Goal: Information Seeking & Learning: Learn about a topic

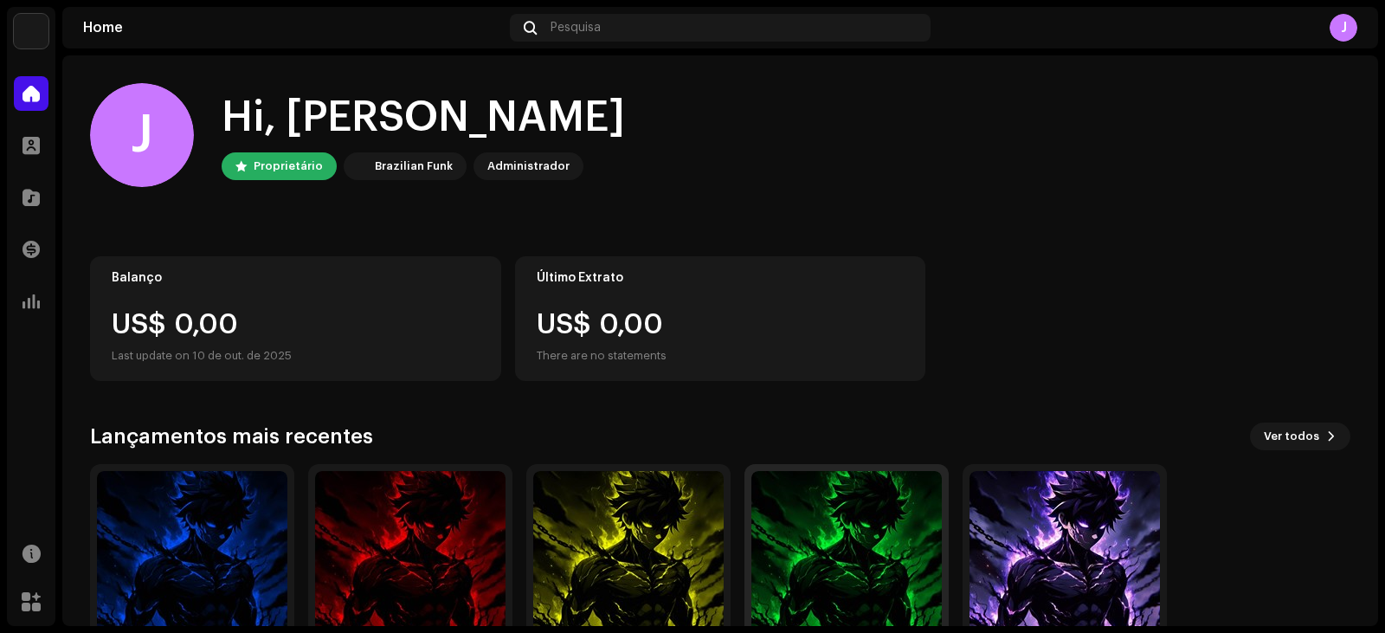
scroll to position [115, 0]
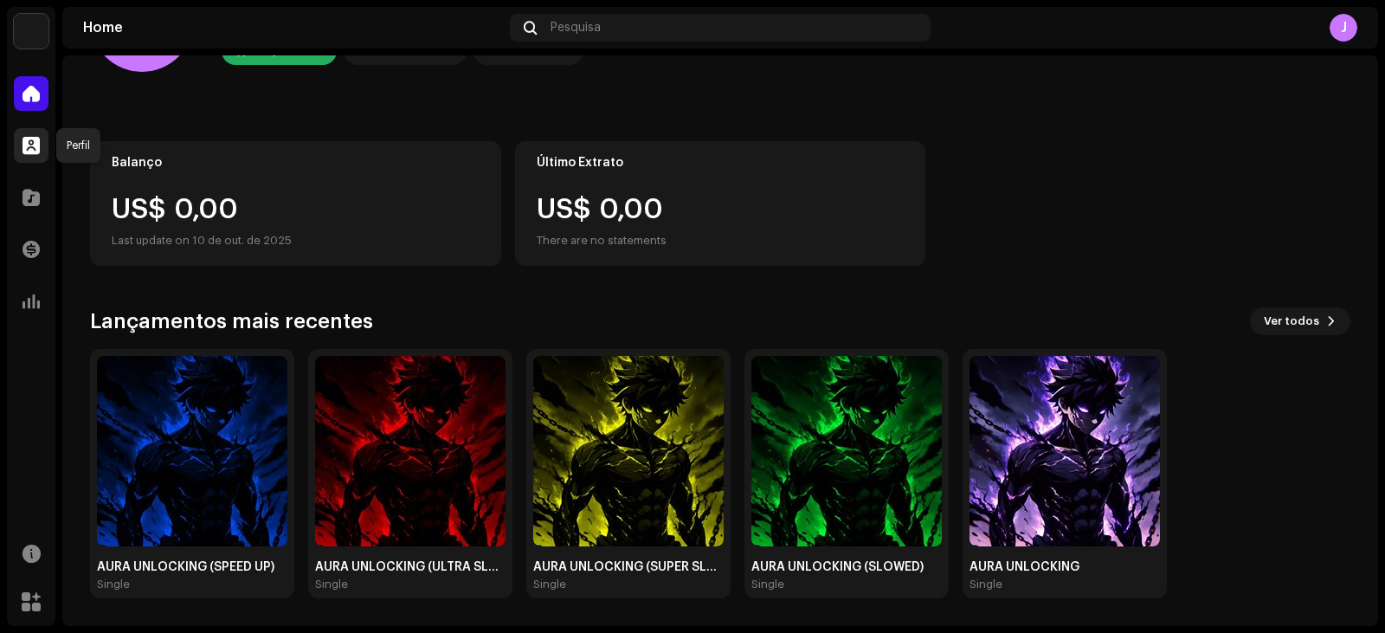
click at [32, 141] on span at bounding box center [31, 145] width 17 height 14
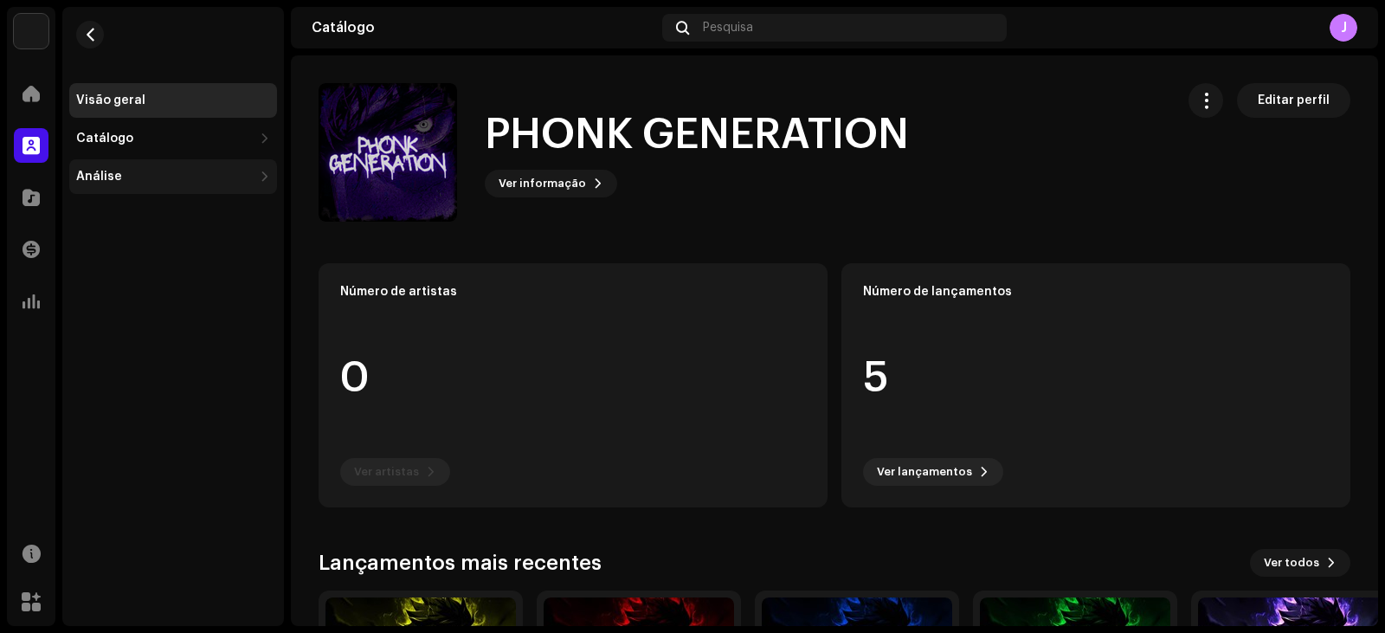
click at [100, 174] on div "Análise" at bounding box center [99, 177] width 46 height 14
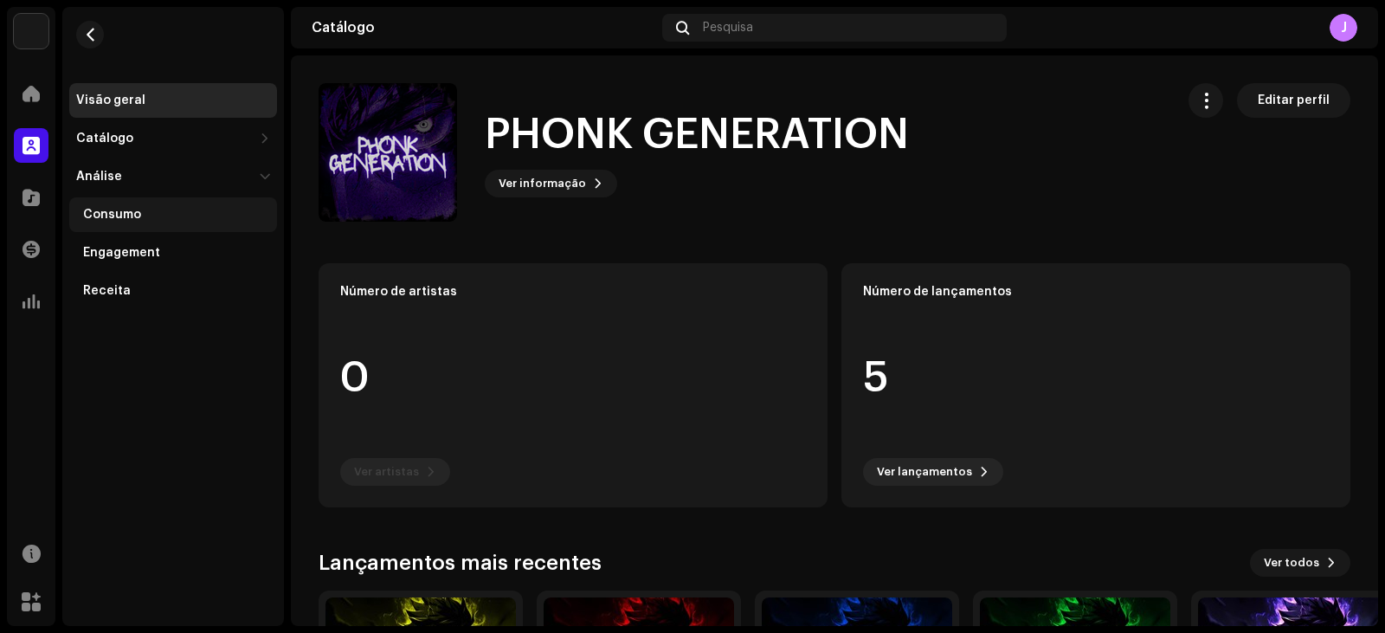
click at [142, 222] on div "Consumo" at bounding box center [173, 214] width 208 height 35
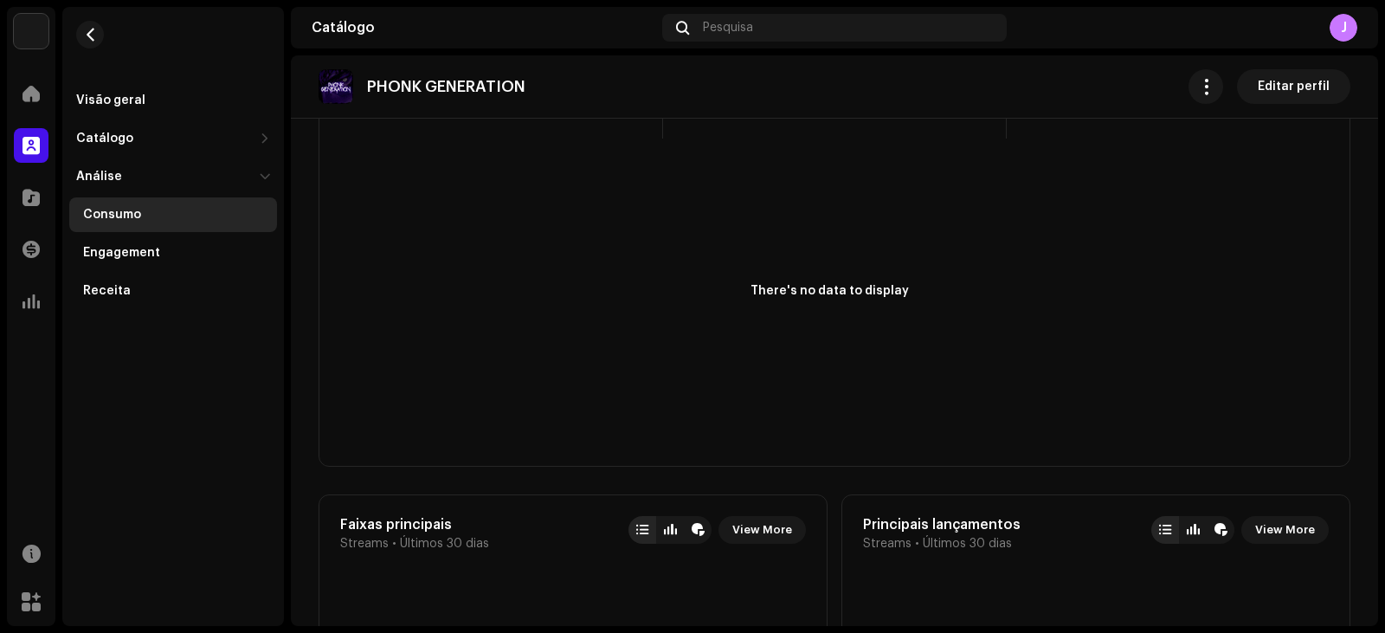
scroll to position [173, 0]
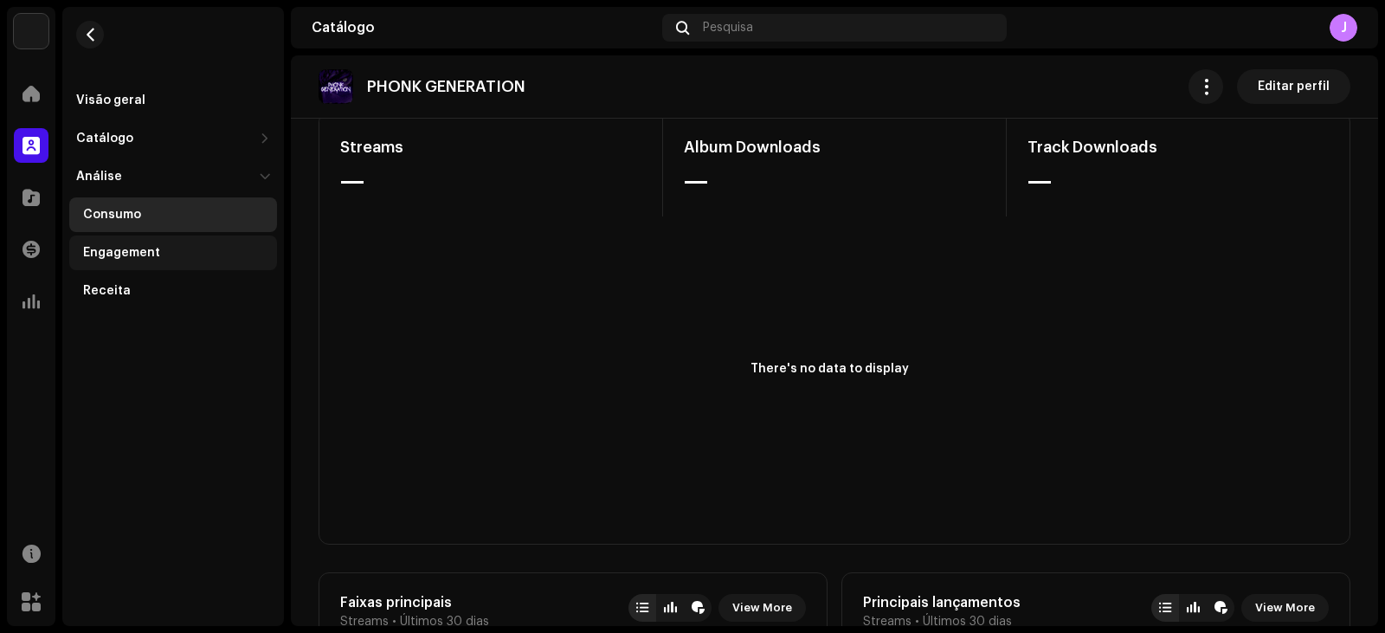
click at [119, 262] on div "Engagement" at bounding box center [173, 252] width 208 height 35
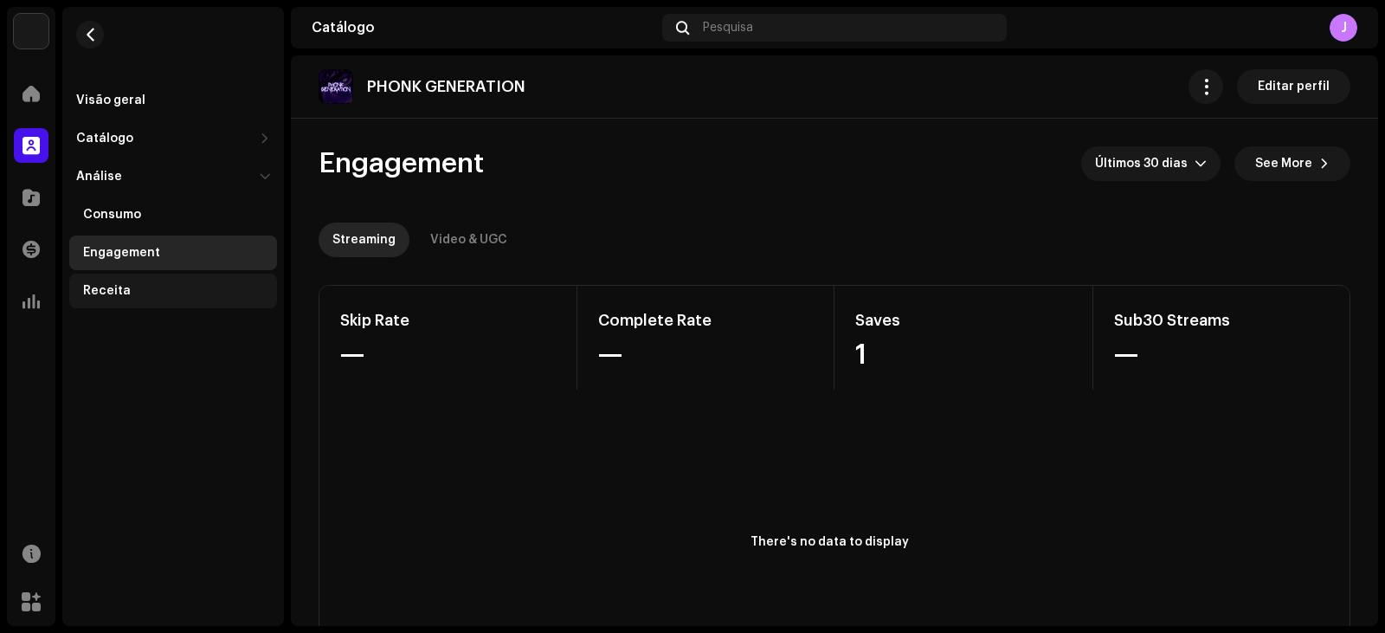
click at [126, 299] on div "Receita" at bounding box center [173, 290] width 208 height 35
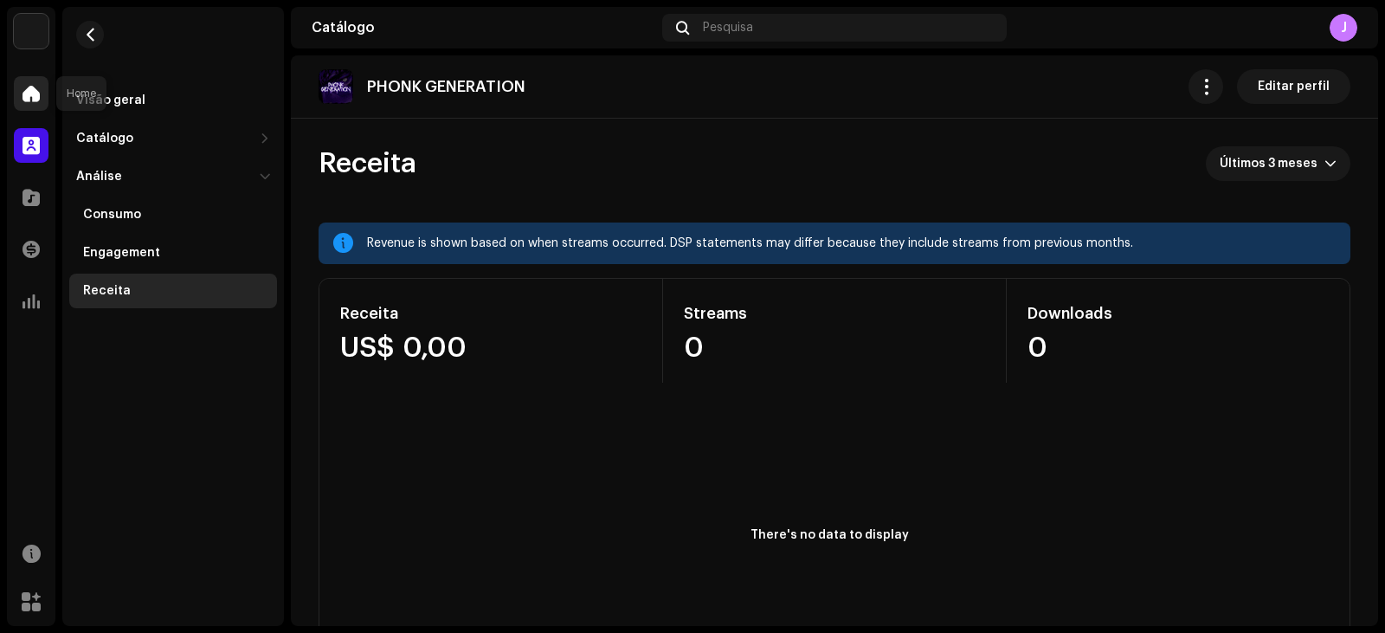
click at [38, 100] on span at bounding box center [31, 94] width 17 height 14
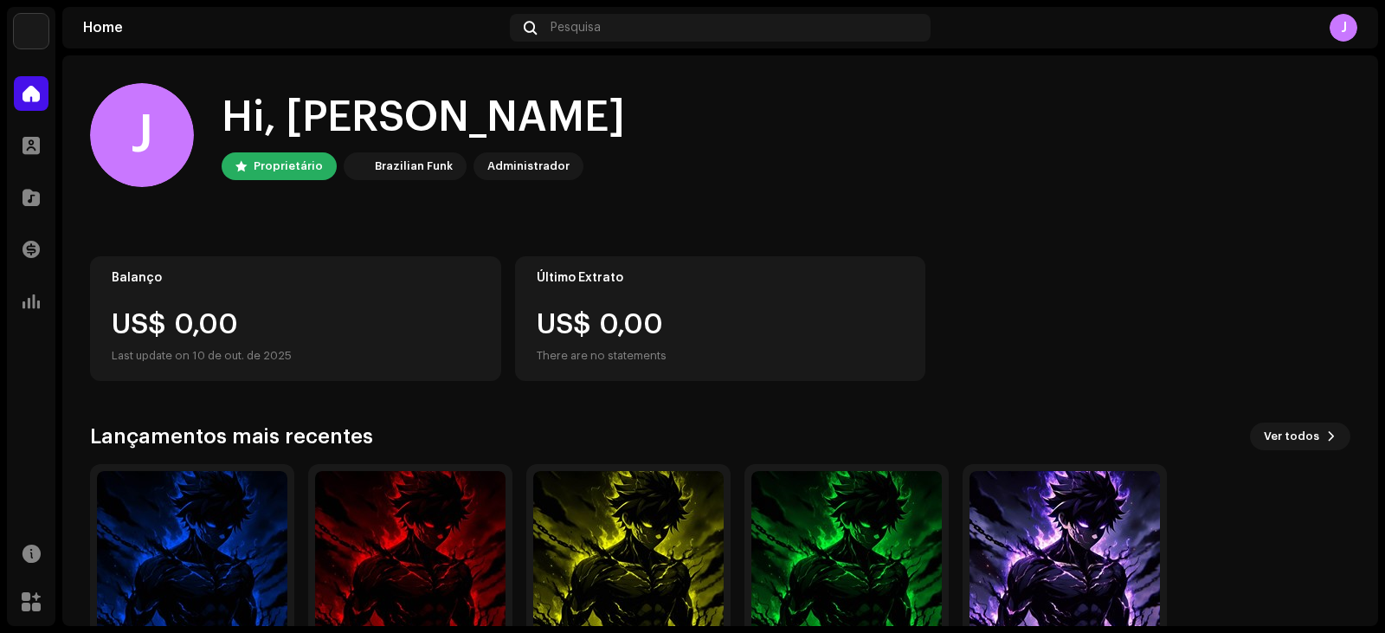
scroll to position [115, 0]
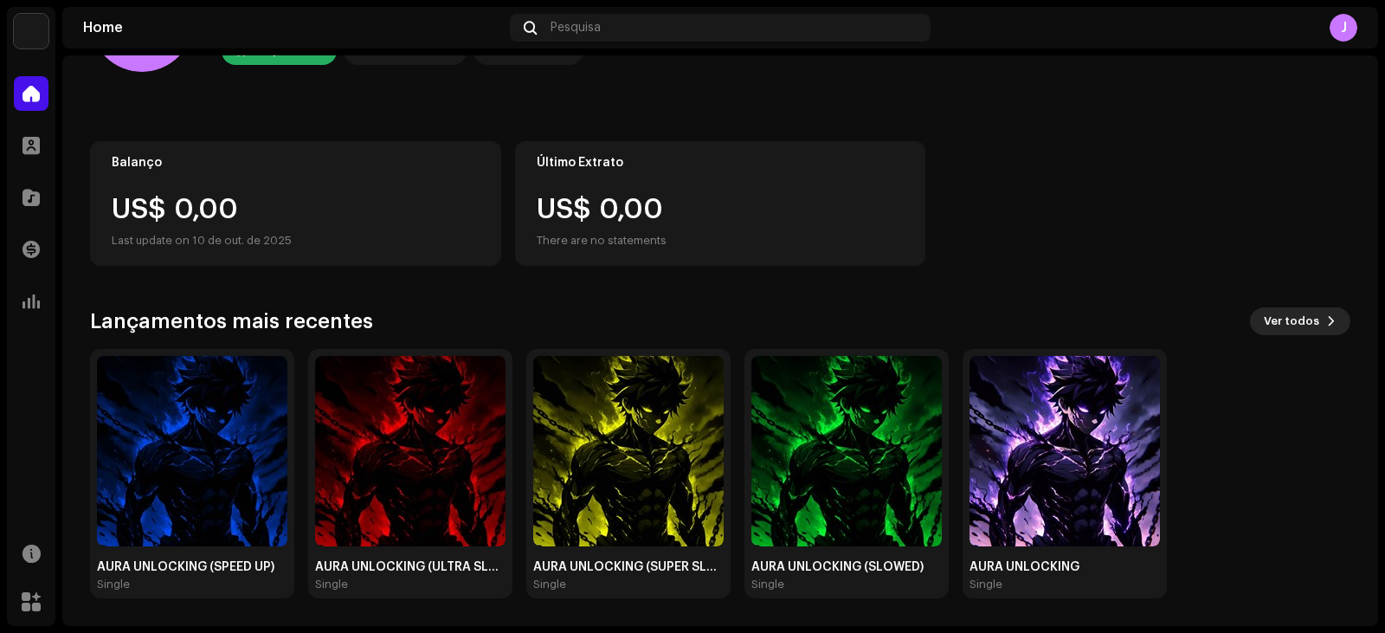
click at [1308, 322] on span "Ver todos" at bounding box center [1291, 321] width 55 height 35
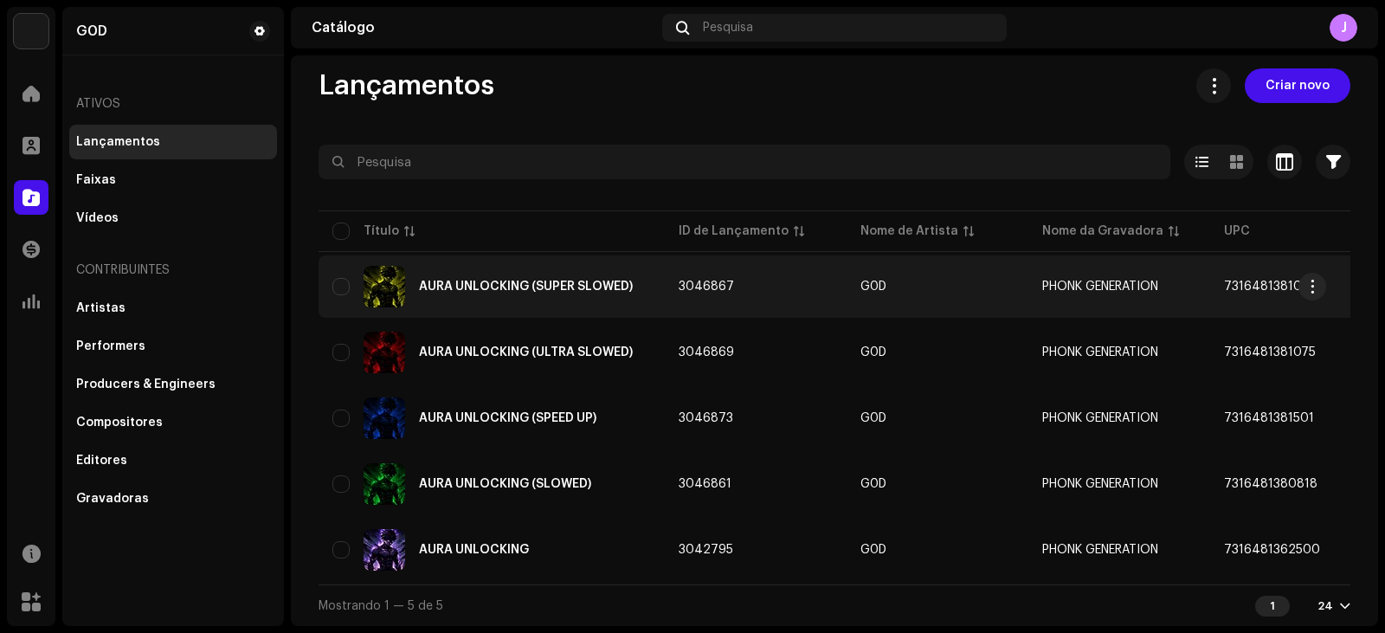
scroll to position [22, 0]
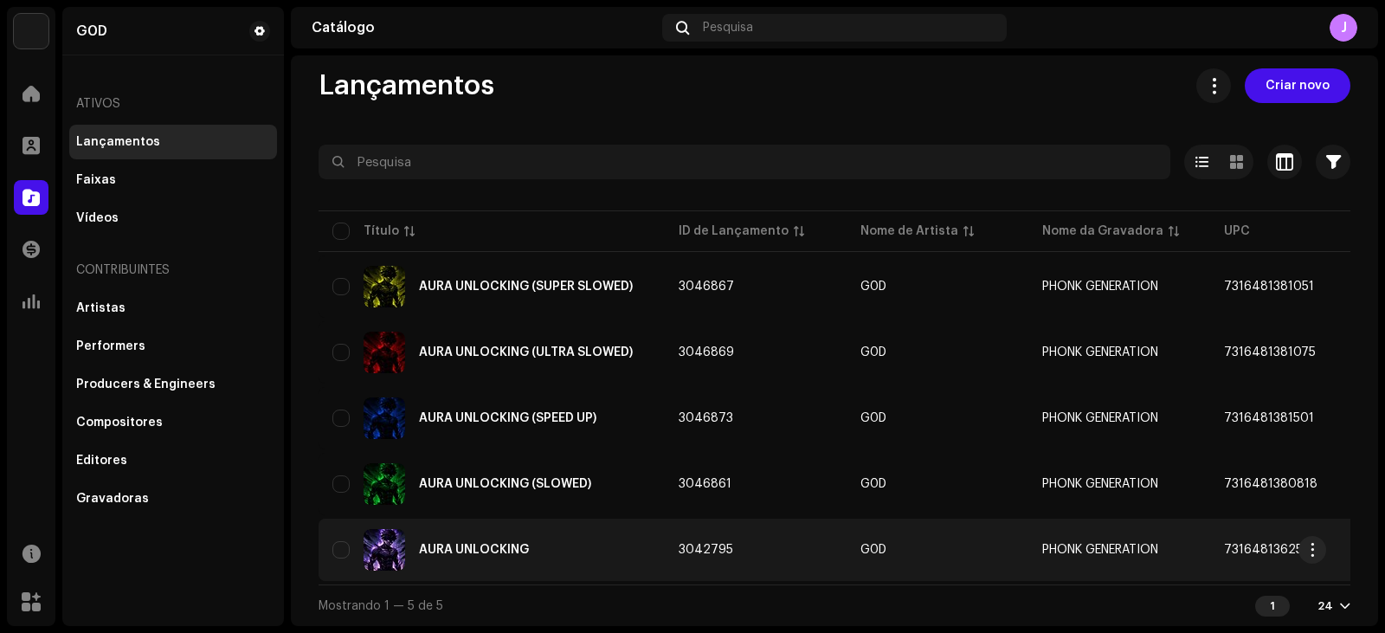
click at [570, 529] on div "AURA UNLOCKING" at bounding box center [491, 550] width 318 height 42
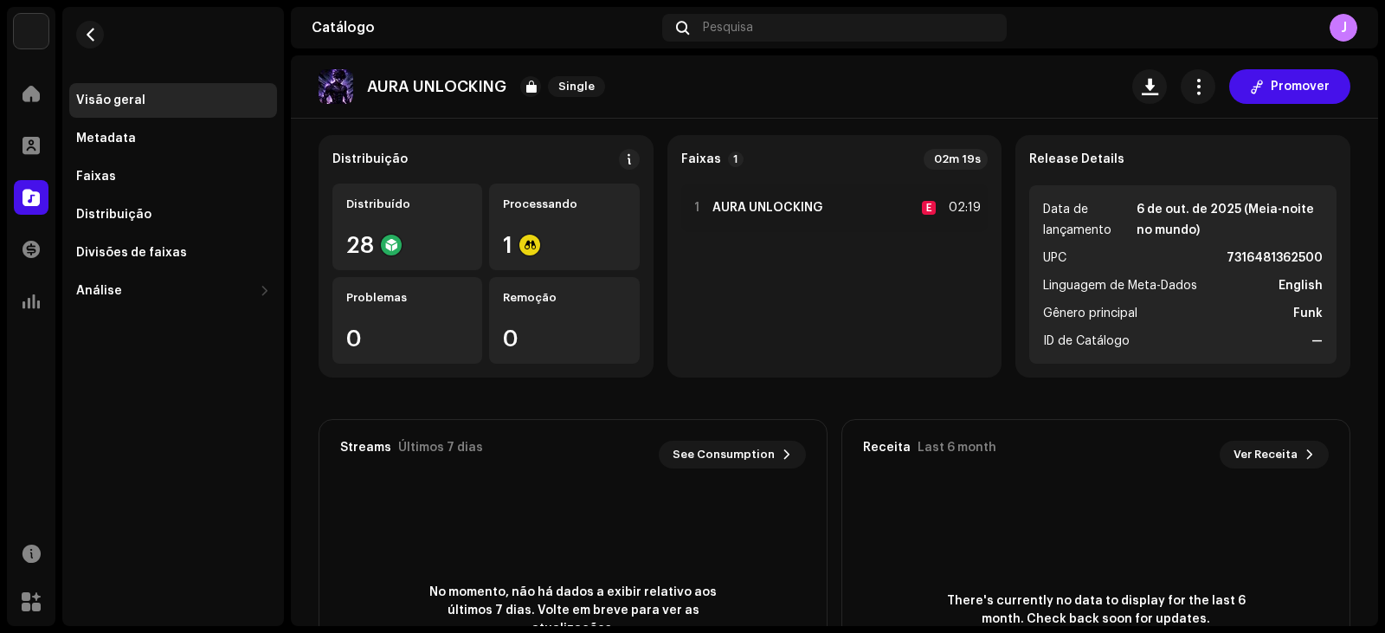
scroll to position [120, 0]
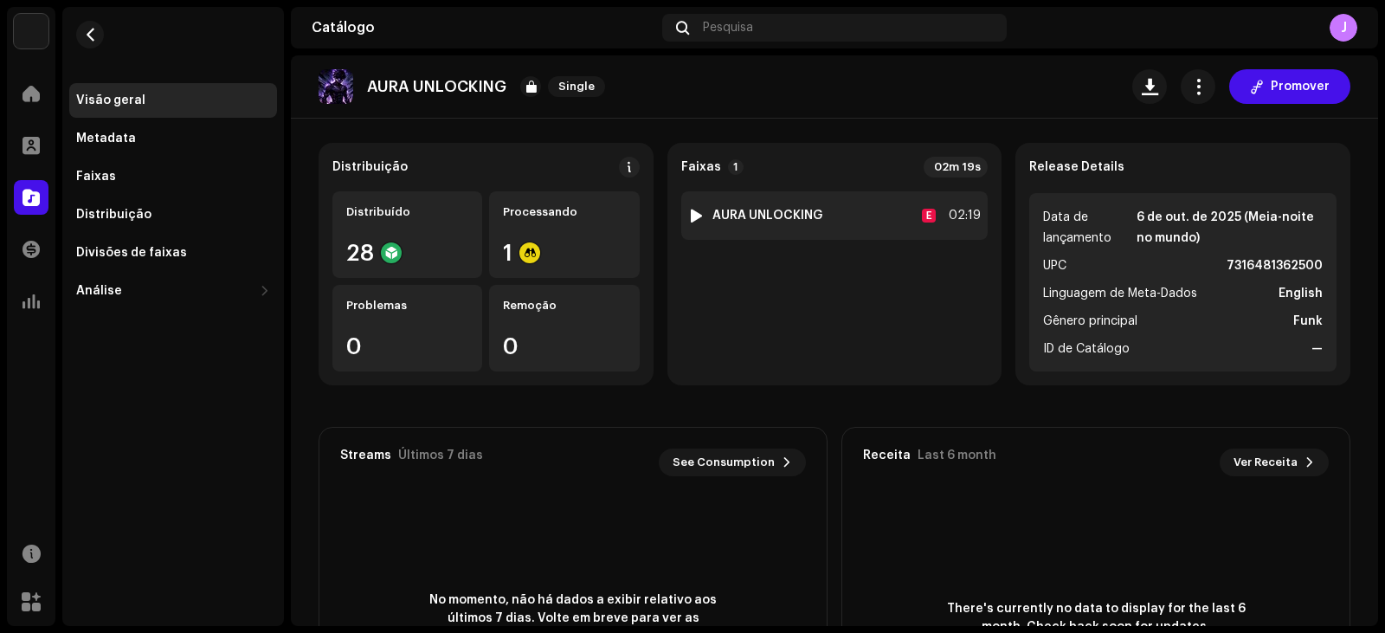
click at [699, 214] on div at bounding box center [696, 216] width 13 height 14
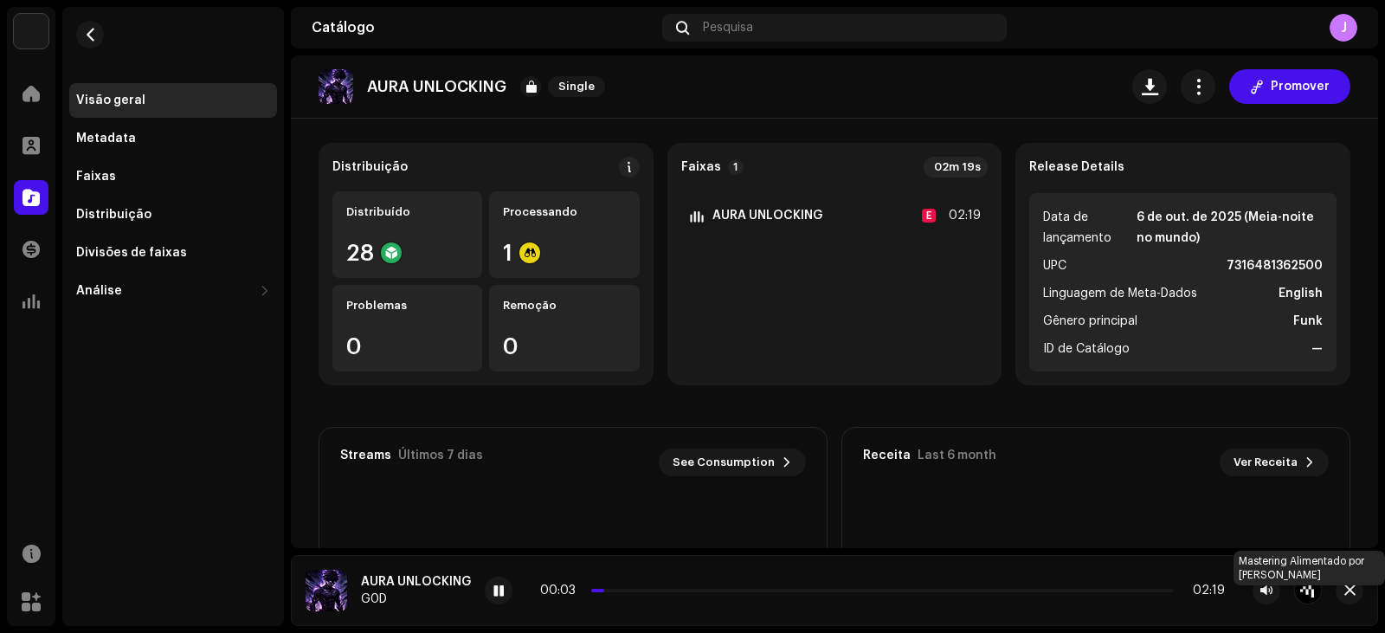
click at [1300, 590] on div at bounding box center [1308, 590] width 28 height 28
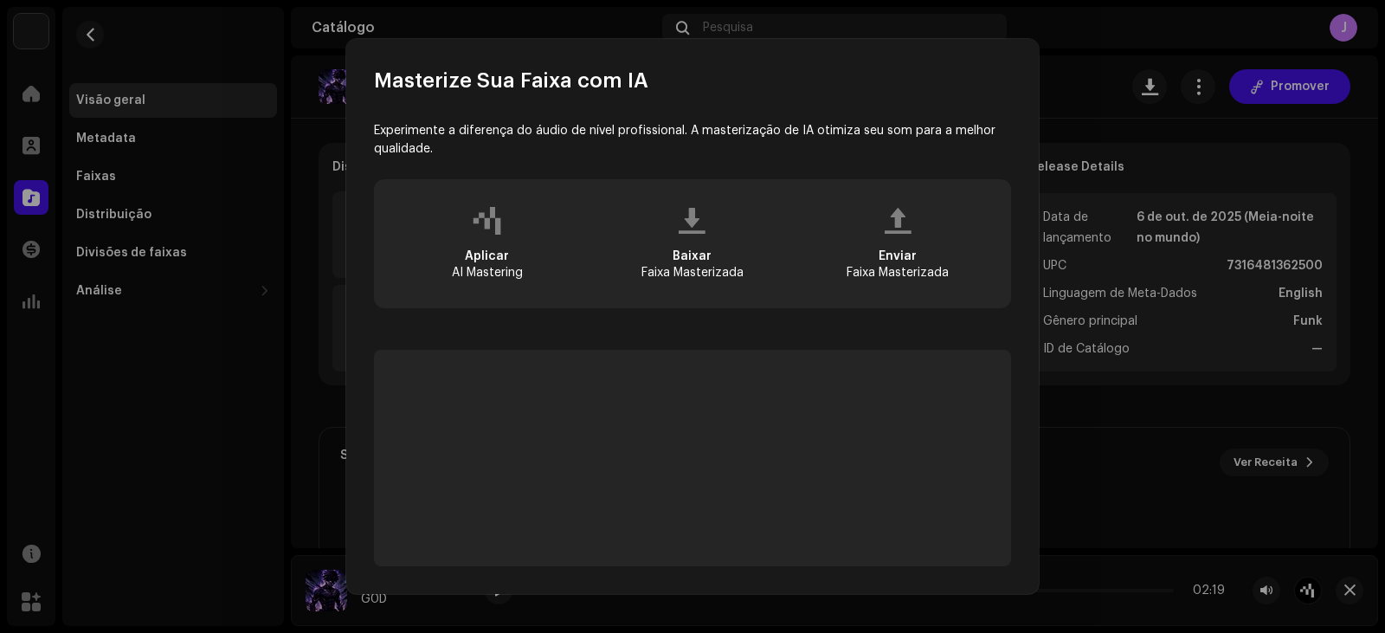
click at [486, 225] on div at bounding box center [487, 221] width 29 height 14
click at [490, 241] on div "Aplicar AI Mastering" at bounding box center [487, 243] width 198 height 100
click at [488, 264] on div "Aplicar AI Mastering" at bounding box center [487, 263] width 71 height 31
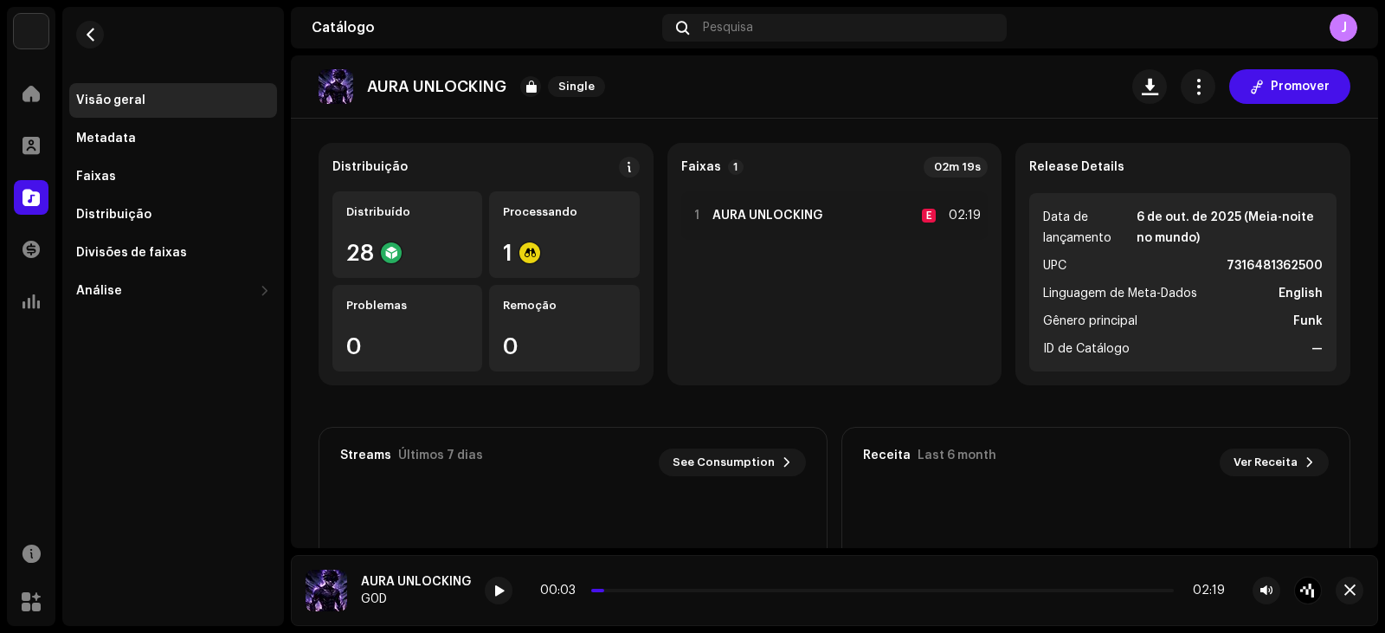
click at [1106, 469] on div "Masterize Sua Faixa com IA Experimente a diferença do áudio de nível profission…" at bounding box center [692, 316] width 1385 height 633
click at [508, 594] on div at bounding box center [499, 590] width 28 height 28
click at [492, 598] on div at bounding box center [499, 590] width 28 height 28
click at [1306, 595] on div at bounding box center [1308, 590] width 28 height 28
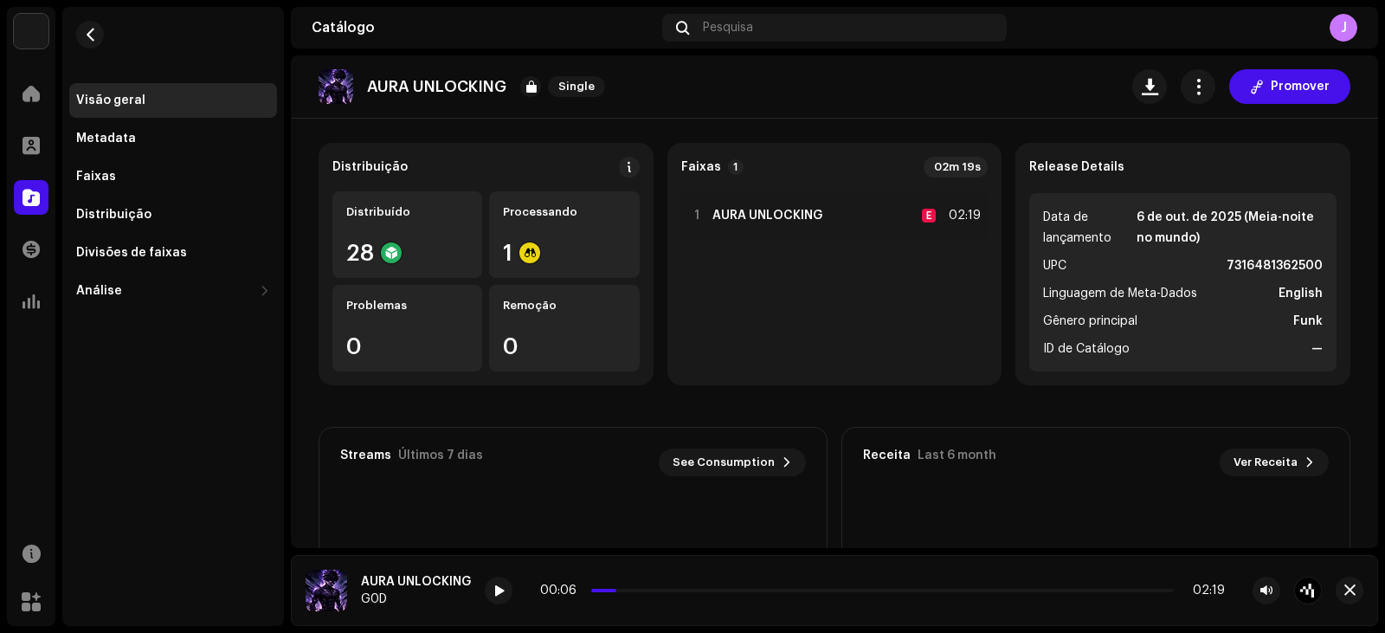
click at [1128, 460] on div "Masterize Sua Faixa com IA Experimente a diferença do áudio de nível profission…" at bounding box center [692, 316] width 1385 height 633
click at [508, 588] on div at bounding box center [499, 590] width 28 height 28
click at [1270, 585] on span "button" at bounding box center [1266, 590] width 12 height 14
click at [1252, 576] on button "button" at bounding box center [1266, 590] width 28 height 28
